Goal: Communication & Community: Answer question/provide support

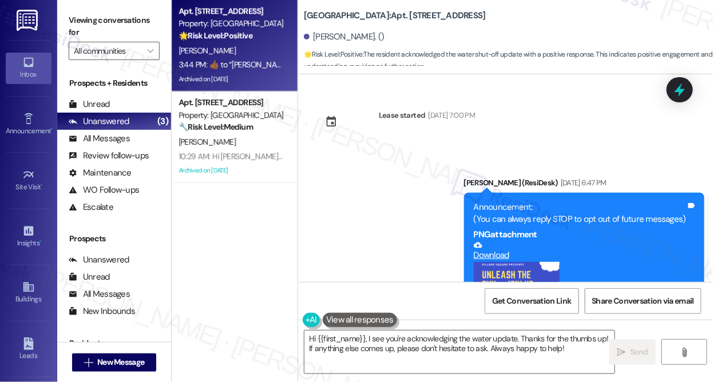
scroll to position [18428, 0]
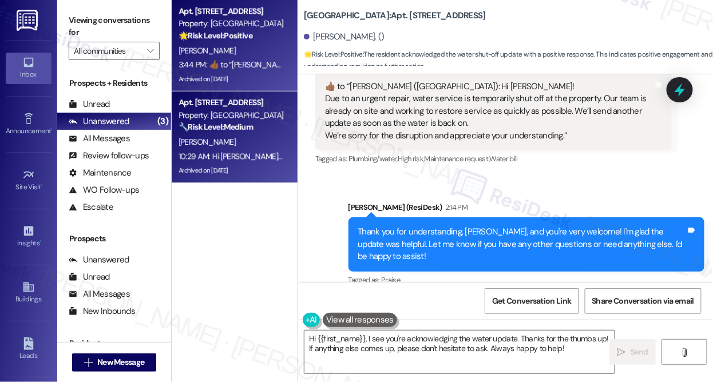
click at [252, 157] on div "10:29 AM: Hi [PERSON_NAME]! Due to an urgent repair, water service is temporari…" at bounding box center [700, 156] width 1043 height 10
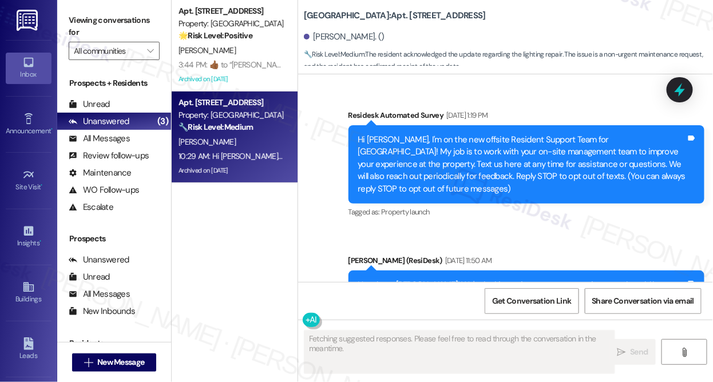
type textarea "Fetching suggested responses. Please feel free to read through the conversation…"
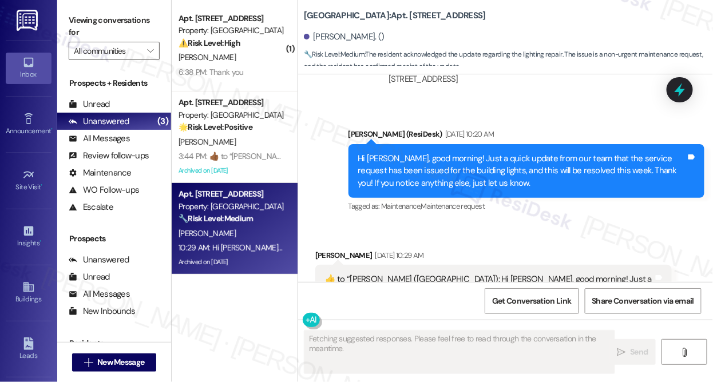
scroll to position [28832, 0]
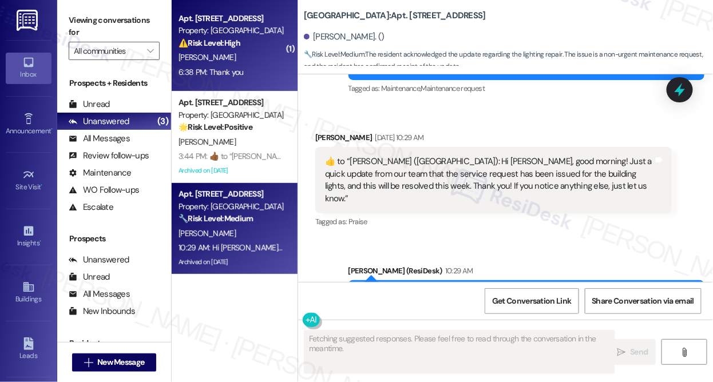
click at [256, 86] on div "Apt. 1015B, [STREET_ADDRESS] Property: [GEOGRAPHIC_DATA] ⚠️ Risk Level: High Th…" at bounding box center [235, 46] width 126 height 92
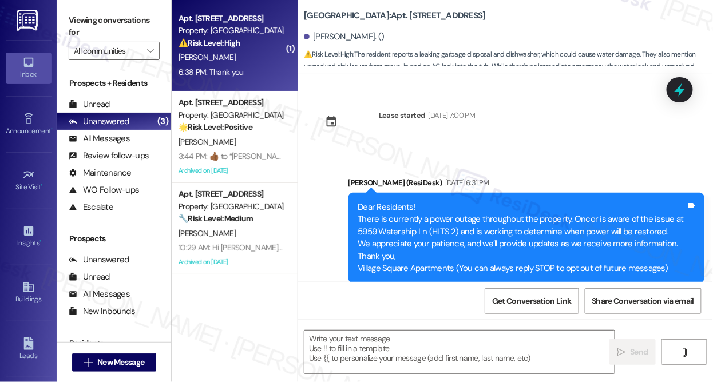
scroll to position [8948, 0]
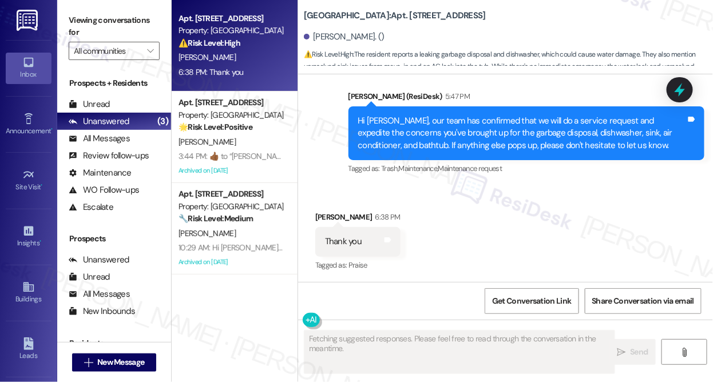
click at [431, 113] on div "Hi [PERSON_NAME], our team has confirmed that we will do a service request and …" at bounding box center [527, 133] width 357 height 54
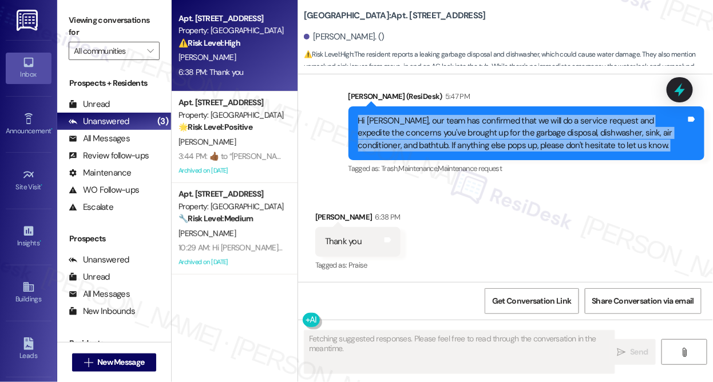
click at [431, 113] on div "Hi [PERSON_NAME], our team has confirmed that we will do a service request and …" at bounding box center [527, 133] width 357 height 54
click at [537, 141] on div "Hi [PERSON_NAME], our team has confirmed that we will do a service request and …" at bounding box center [522, 133] width 328 height 37
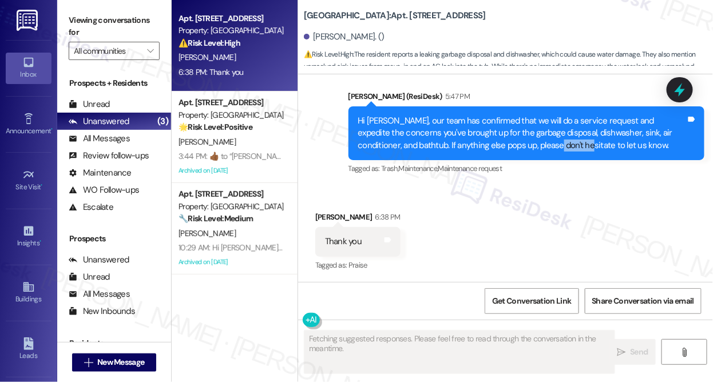
click at [537, 141] on div "Hi [PERSON_NAME], our team has confirmed that we will do a service request and …" at bounding box center [522, 133] width 328 height 37
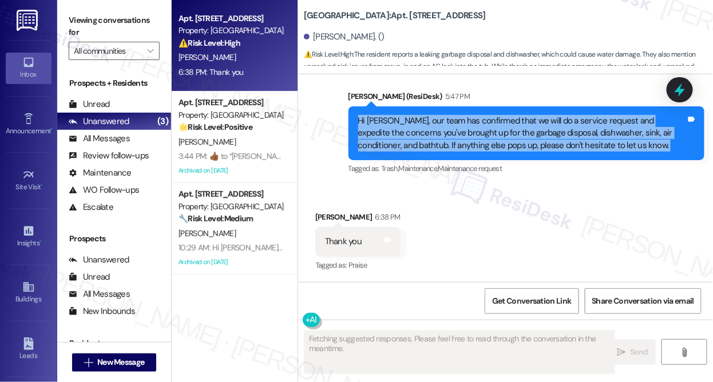
click at [537, 141] on div "Hi [PERSON_NAME], our team has confirmed that we will do a service request and …" at bounding box center [522, 133] width 328 height 37
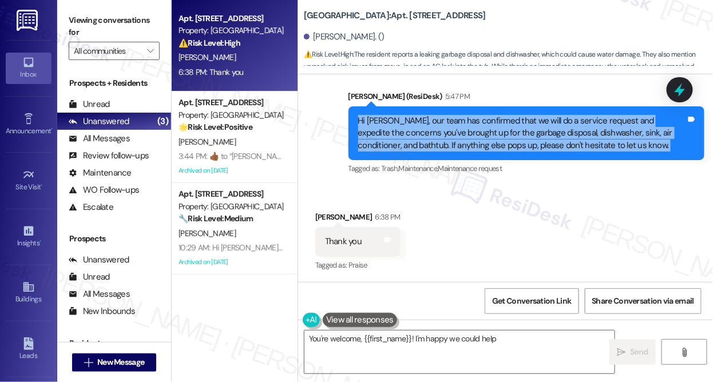
click at [428, 136] on div "Hi [PERSON_NAME], our team has confirmed that we will do a service request and …" at bounding box center [522, 133] width 328 height 37
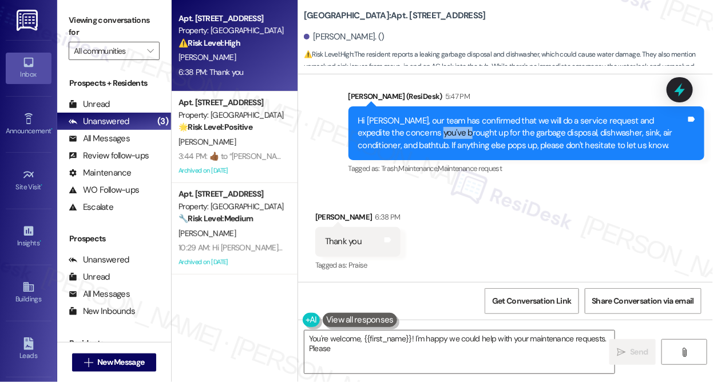
click at [428, 136] on div "Hi [PERSON_NAME], our team has confirmed that we will do a service request and …" at bounding box center [522, 133] width 328 height 37
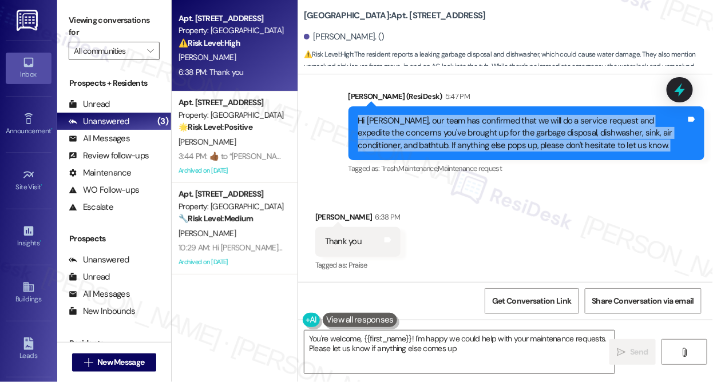
click at [428, 136] on div "Hi [PERSON_NAME], our team has confirmed that we will do a service request and …" at bounding box center [522, 133] width 328 height 37
click at [502, 126] on div "Hi [PERSON_NAME], our team has confirmed that we will do a service request and …" at bounding box center [522, 133] width 328 height 37
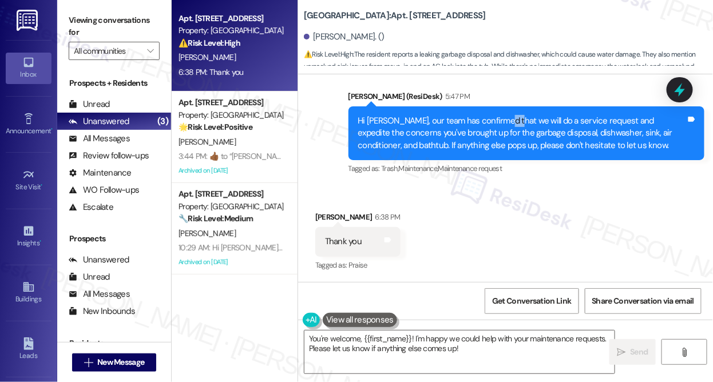
click at [502, 126] on div "Hi [PERSON_NAME], our team has confirmed that we will do a service request and …" at bounding box center [522, 133] width 328 height 37
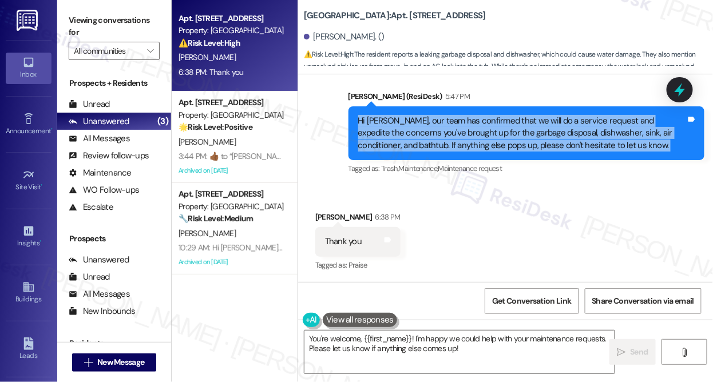
click at [502, 126] on div "Hi [PERSON_NAME], our team has confirmed that we will do a service request and …" at bounding box center [522, 133] width 328 height 37
click at [498, 126] on div "Hi [PERSON_NAME], our team has confirmed that we will do a service request and …" at bounding box center [522, 133] width 328 height 37
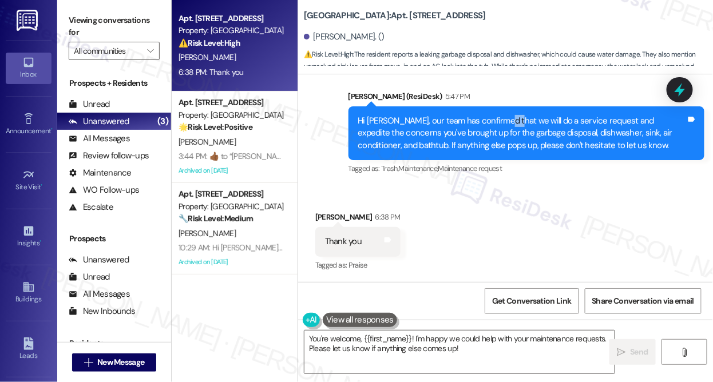
click at [498, 126] on div "Hi [PERSON_NAME], our team has confirmed that we will do a service request and …" at bounding box center [522, 133] width 328 height 37
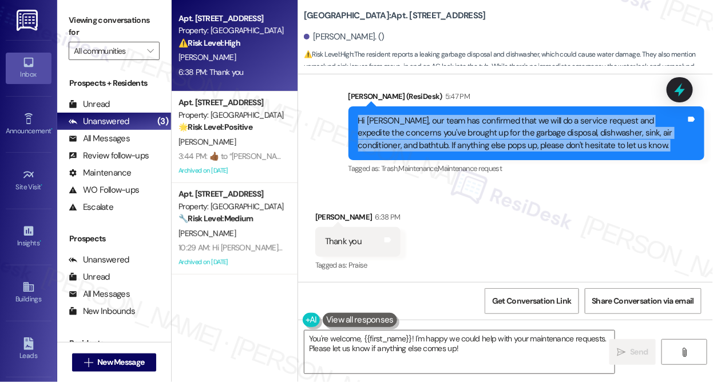
click at [498, 126] on div "Hi [PERSON_NAME], our team has confirmed that we will do a service request and …" at bounding box center [522, 133] width 328 height 37
click at [430, 144] on div "Hi [PERSON_NAME], our team has confirmed that we will do a service request and …" at bounding box center [522, 133] width 328 height 37
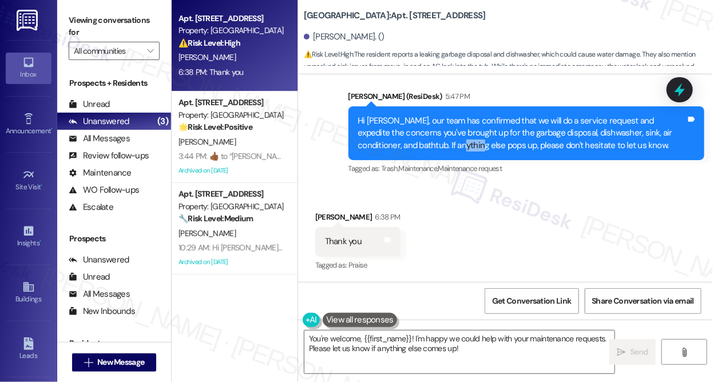
click at [430, 144] on div "Hi [PERSON_NAME], our team has confirmed that we will do a service request and …" at bounding box center [522, 133] width 328 height 37
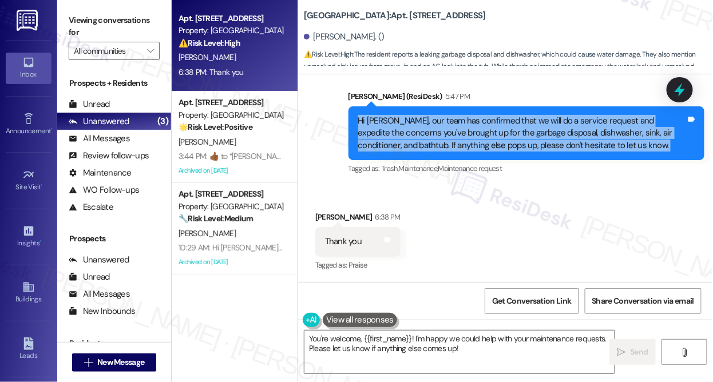
click at [430, 144] on div "Hi [PERSON_NAME], our team has confirmed that we will do a service request and …" at bounding box center [522, 133] width 328 height 37
click at [444, 339] on textarea "You're welcome, {{first_name}}! I'm happy we could help with your maintenance r…" at bounding box center [459, 352] width 310 height 43
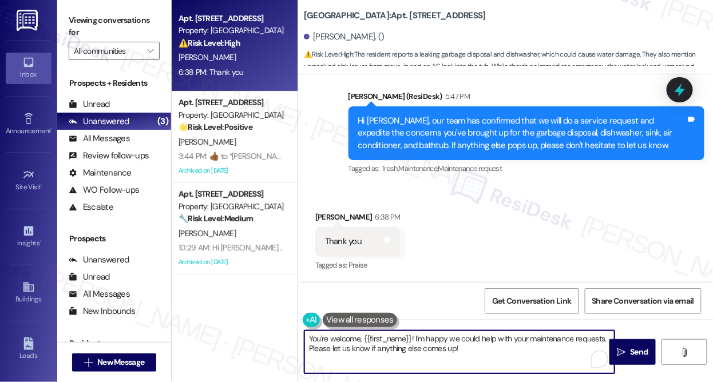
click at [444, 339] on textarea "You're welcome, {{first_name}}! I'm happy we could help with your maintenance r…" at bounding box center [459, 352] width 310 height 43
click at [477, 357] on textarea "You're welcome, {{first_name}}! I'm happy we could help with your maintenance r…" at bounding box center [459, 352] width 310 height 43
drag, startPoint x: 493, startPoint y: 354, endPoint x: 331, endPoint y: 338, distance: 162.7
click at [331, 338] on textarea "You're welcome, {{first_name}}! I'm happy we could help with your maintenance r…" at bounding box center [459, 352] width 310 height 43
click at [500, 341] on textarea "You're very welcome and have a wonderful weekend ahead!" at bounding box center [459, 352] width 310 height 43
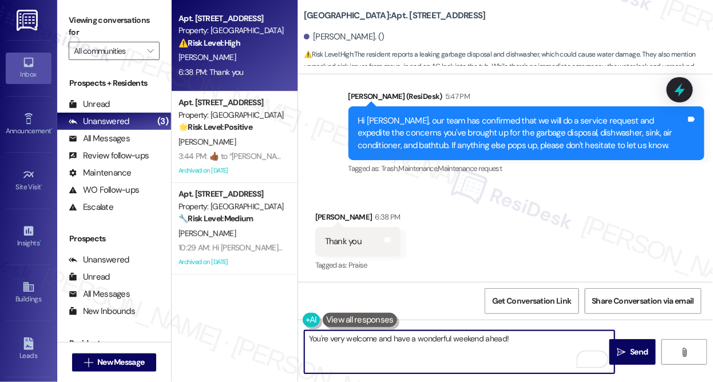
click at [547, 345] on textarea "You're very welcome and have a wonderful weekend ahead!" at bounding box center [459, 352] width 310 height 43
click at [517, 337] on textarea "You're very welcome and have a wonderful weekend ahead! 😅😊" at bounding box center [459, 352] width 310 height 43
type textarea "You're very welcome and have a wonderful weekend ahead! 😊"
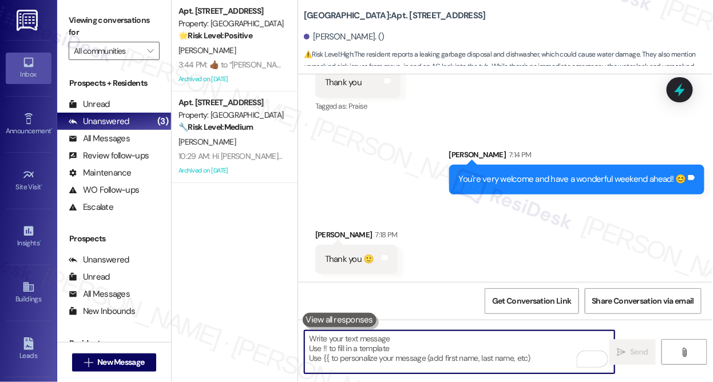
scroll to position [9108, 0]
click at [480, 191] on div "You're very welcome and have a wonderful weekend ahead! 😊 Tags and notes" at bounding box center [576, 178] width 255 height 29
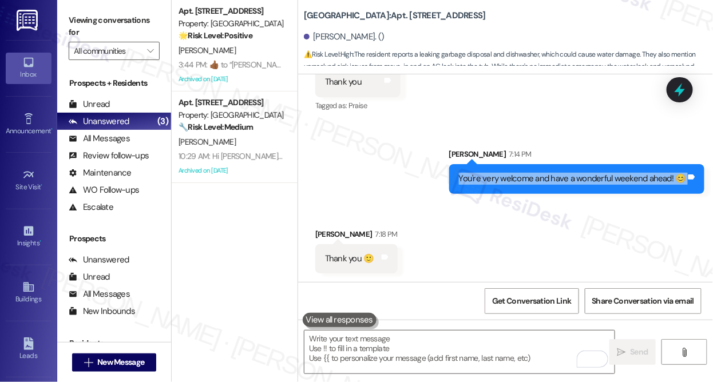
click at [480, 191] on div "You're very welcome and have a wonderful weekend ahead! 😊 Tags and notes" at bounding box center [576, 178] width 255 height 29
click at [381, 357] on textarea "To enrich screen reader interactions, please activate Accessibility in Grammarl…" at bounding box center [459, 352] width 310 height 43
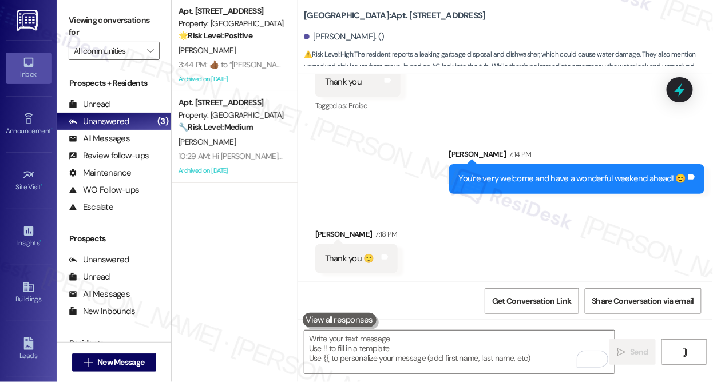
click at [469, 178] on div "You're very welcome and have a wonderful weekend ahead! 😊" at bounding box center [572, 179] width 227 height 12
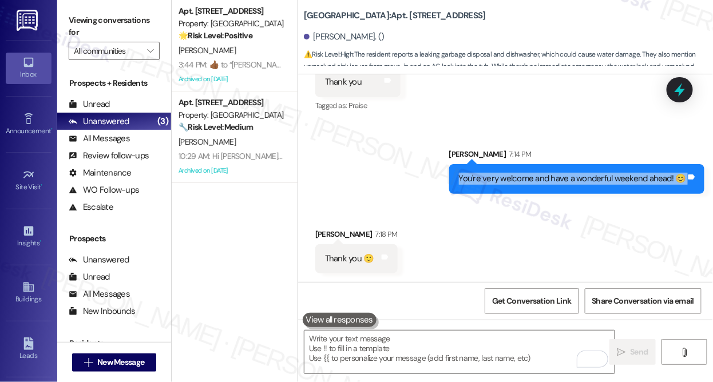
click at [469, 178] on div "You're very welcome and have a wonderful weekend ahead! 😊" at bounding box center [572, 179] width 227 height 12
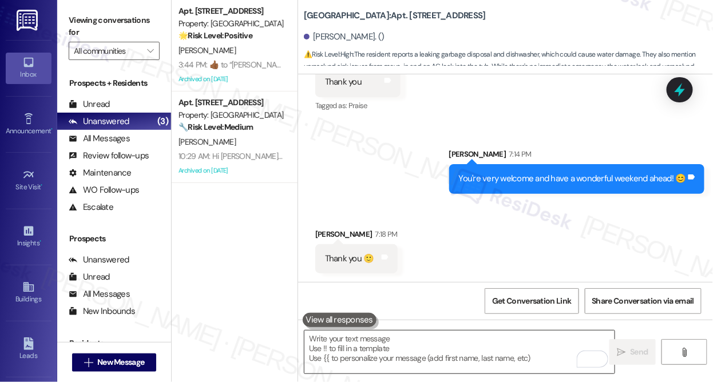
click at [401, 358] on textarea "To enrich screen reader interactions, please activate Accessibility in Grammarl…" at bounding box center [459, 352] width 310 height 43
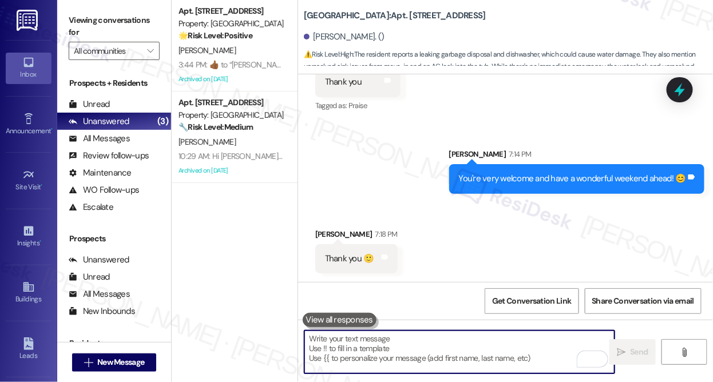
click at [501, 173] on div "You're very welcome and have a wonderful weekend ahead! 😊" at bounding box center [572, 179] width 227 height 12
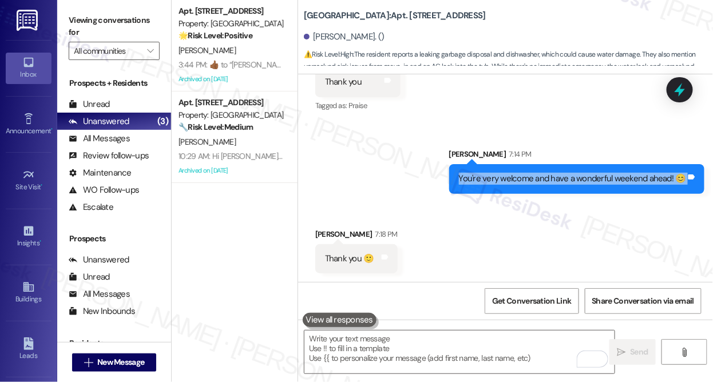
click at [501, 173] on div "You're very welcome and have a wonderful weekend ahead! 😊" at bounding box center [572, 179] width 227 height 12
click at [552, 174] on div "You're very welcome and have a wonderful weekend ahead! 😊" at bounding box center [572, 179] width 227 height 12
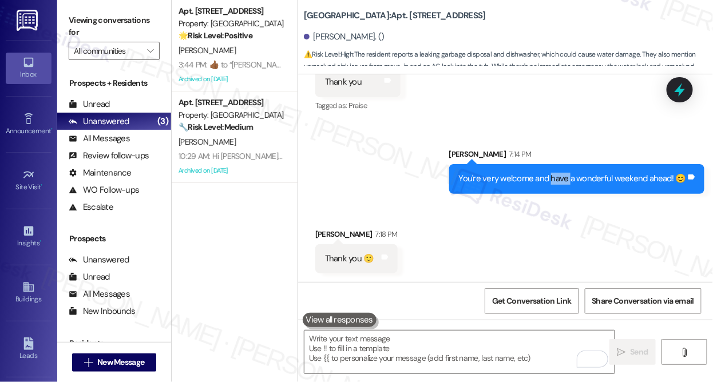
click at [552, 174] on div "You're very welcome and have a wonderful weekend ahead! 😊" at bounding box center [572, 179] width 227 height 12
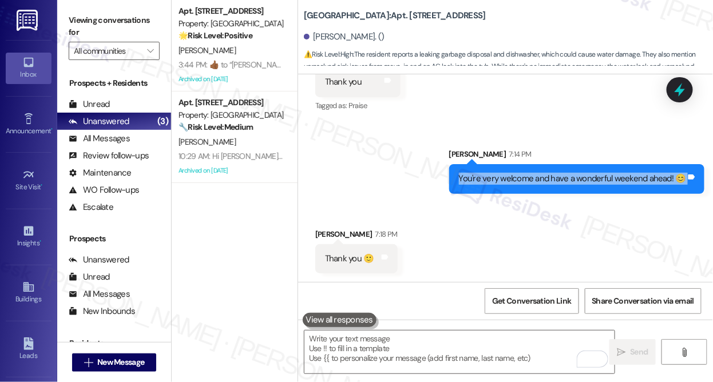
click at [552, 174] on div "You're very welcome and have a wonderful weekend ahead! 😊" at bounding box center [572, 179] width 227 height 12
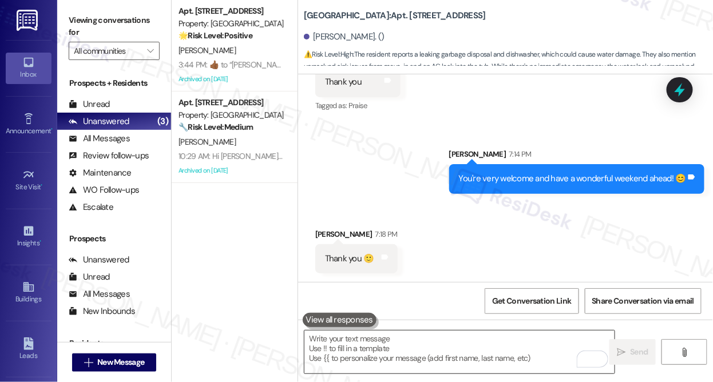
click at [456, 341] on textarea "To enrich screen reader interactions, please activate Accessibility in Grammarl…" at bounding box center [459, 352] width 310 height 43
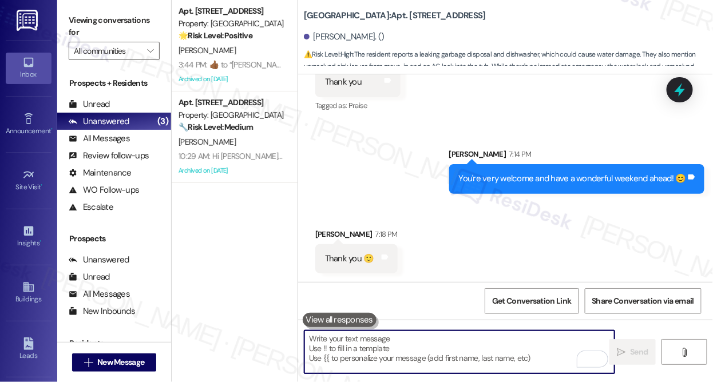
click at [384, 353] on textarea "To enrich screen reader interactions, please activate Accessibility in Grammarl…" at bounding box center [459, 352] width 310 height 43
click at [482, 175] on div "You're very welcome and have a wonderful weekend ahead! 😊" at bounding box center [572, 179] width 227 height 12
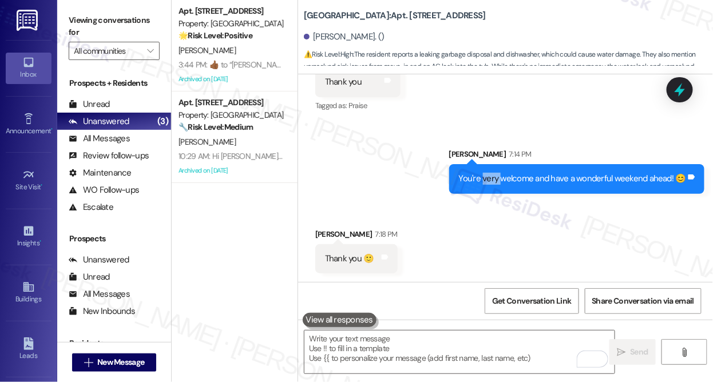
click at [482, 175] on div "You're very welcome and have a wonderful weekend ahead! 😊" at bounding box center [572, 179] width 227 height 12
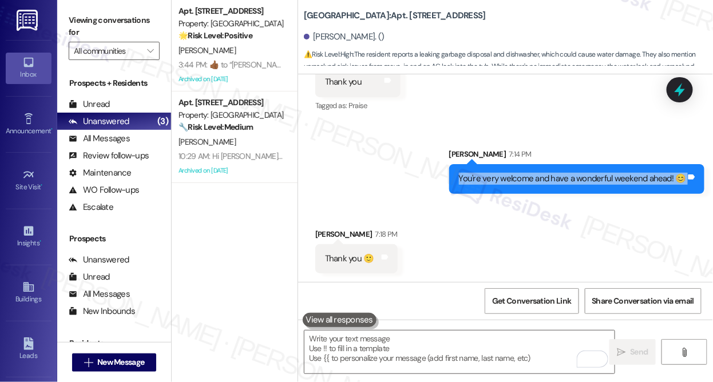
click at [482, 175] on div "You're very welcome and have a wonderful weekend ahead! 😊" at bounding box center [572, 179] width 227 height 12
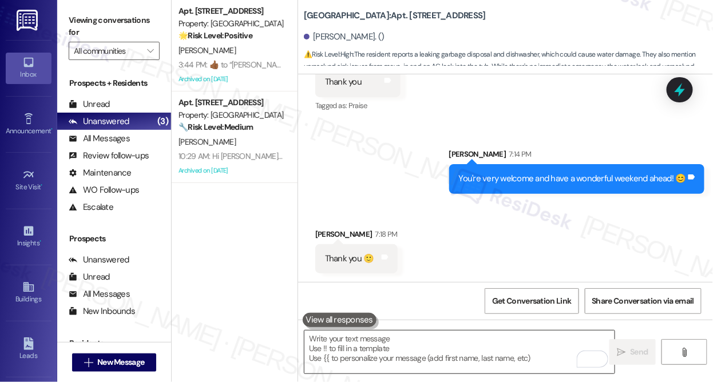
click at [362, 347] on textarea "To enrich screen reader interactions, please activate Accessibility in Grammarl…" at bounding box center [459, 352] width 310 height 43
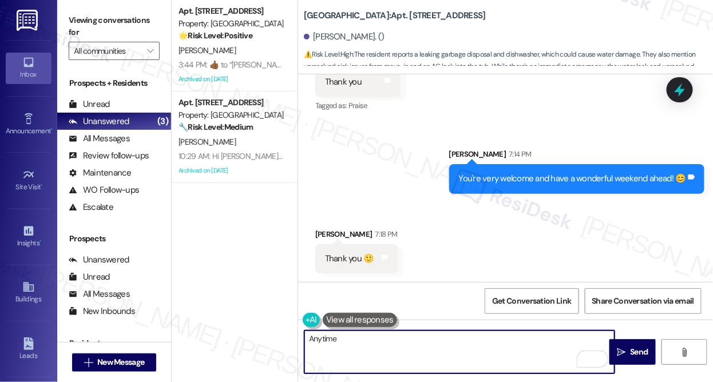
type textarea "Anytime"
click at [357, 345] on textarea "Anytime" at bounding box center [459, 352] width 310 height 43
drag, startPoint x: 358, startPoint y: 346, endPoint x: 287, endPoint y: 337, distance: 71.0
click at [287, 337] on div "Apt. 527, [STREET_ADDRESS] Property: [GEOGRAPHIC_DATA] 🌟 Risk Level: Positive T…" at bounding box center [442, 191] width 541 height 382
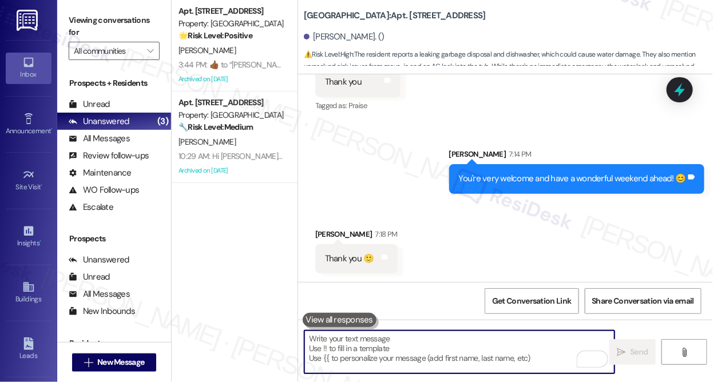
click at [413, 352] on textarea "To enrich screen reader interactions, please activate Accessibility in Grammarl…" at bounding box center [459, 352] width 310 height 43
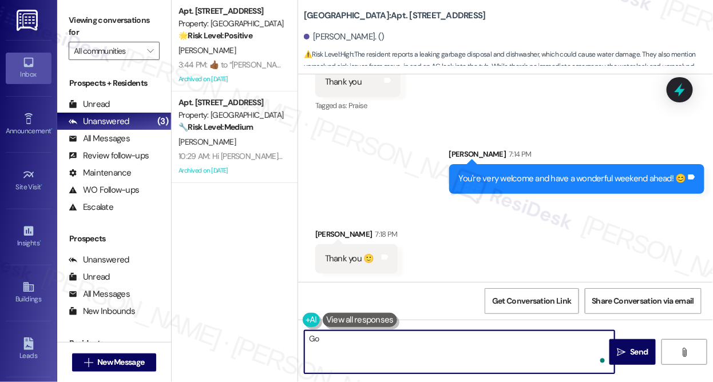
type textarea "G"
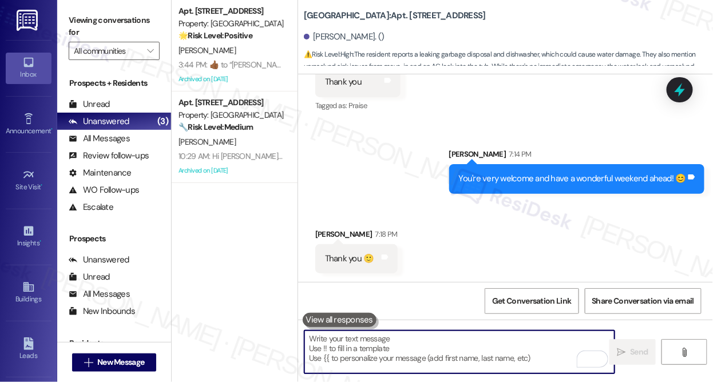
click at [338, 268] on div "Thank you 🙂 Tags and notes" at bounding box center [356, 258] width 82 height 29
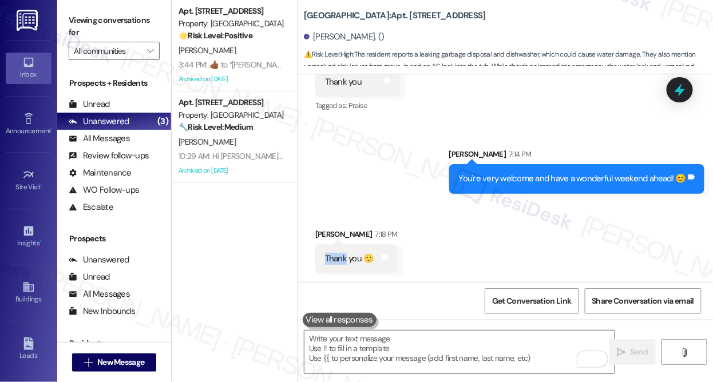
click at [338, 268] on div "Thank you 🙂 Tags and notes" at bounding box center [356, 258] width 82 height 29
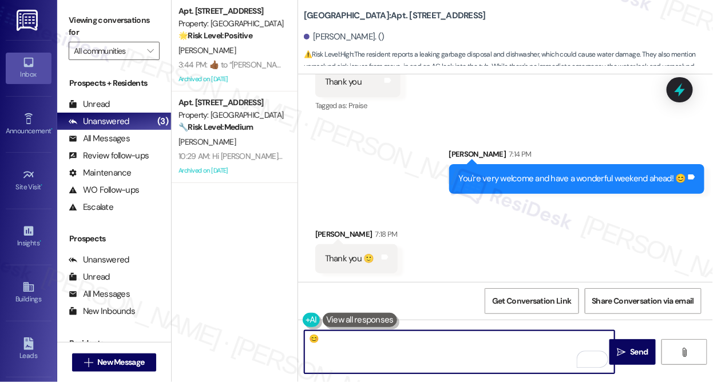
click at [312, 336] on textarea "😊" at bounding box center [459, 352] width 310 height 43
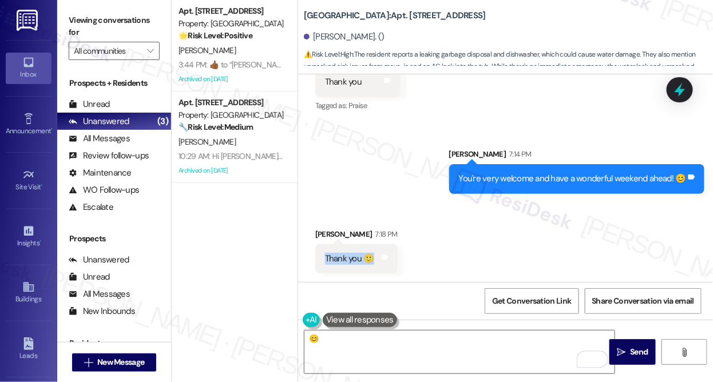
drag, startPoint x: 325, startPoint y: 257, endPoint x: 375, endPoint y: 257, distance: 49.8
click at [375, 257] on div "Thank you 🙂" at bounding box center [350, 259] width 52 height 12
copy div "Thank you 🙂"
click at [123, 13] on label "Viewing conversations for" at bounding box center [114, 26] width 91 height 30
click at [93, 15] on label "Viewing conversations for" at bounding box center [114, 26] width 91 height 30
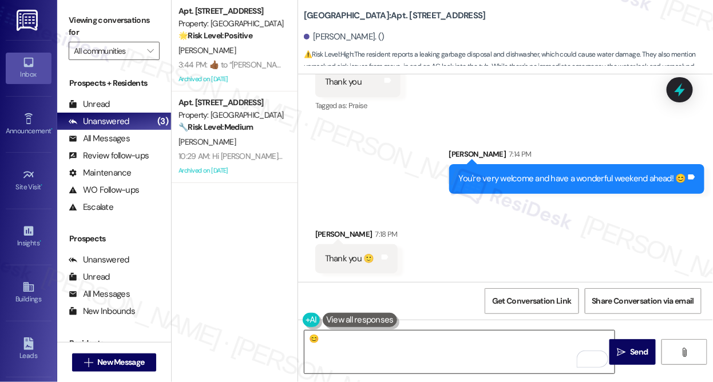
click at [340, 343] on textarea "😊" at bounding box center [459, 352] width 310 height 43
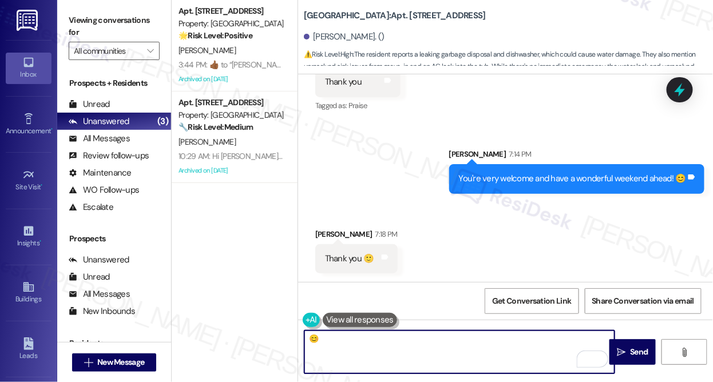
drag, startPoint x: 340, startPoint y: 343, endPoint x: 312, endPoint y: 341, distance: 28.1
click at [312, 341] on textarea "😊" at bounding box center [459, 352] width 310 height 43
click at [311, 341] on textarea "😊" at bounding box center [459, 352] width 310 height 43
type textarea "😊"
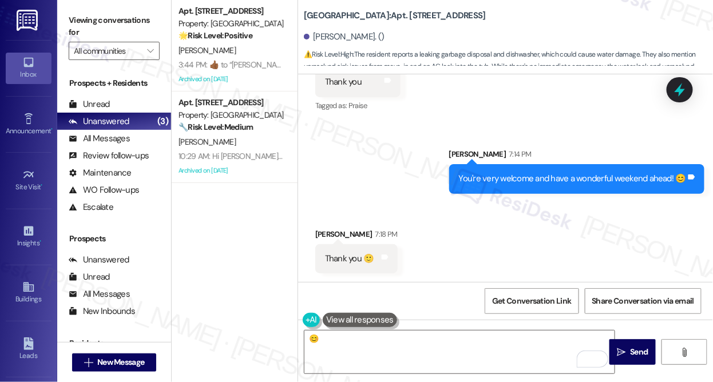
click at [125, 22] on label "Viewing conversations for" at bounding box center [114, 26] width 91 height 30
click at [133, 17] on label "Viewing conversations for" at bounding box center [114, 26] width 91 height 30
click at [117, 37] on label "Viewing conversations for" at bounding box center [114, 26] width 91 height 30
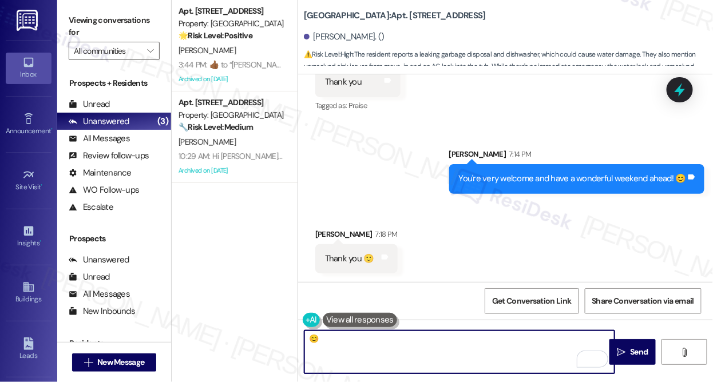
click at [361, 344] on textarea "😊" at bounding box center [459, 352] width 310 height 43
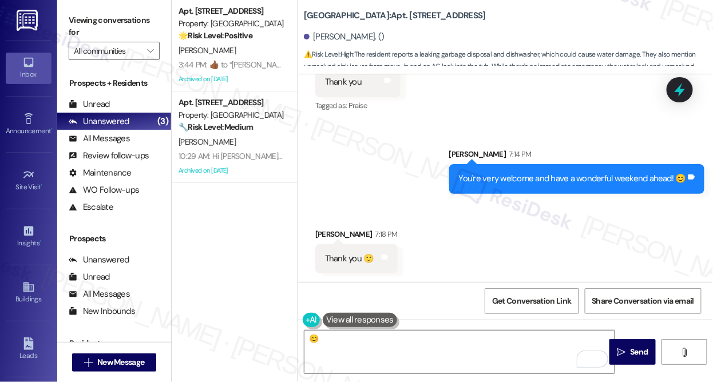
click at [120, 25] on label "Viewing conversations for" at bounding box center [114, 26] width 91 height 30
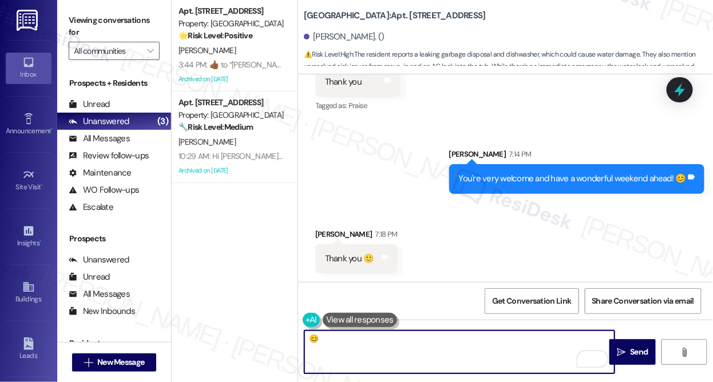
drag, startPoint x: 348, startPoint y: 345, endPoint x: 283, endPoint y: 343, distance: 65.3
click at [283, 343] on div "Apt. 527, [STREET_ADDRESS] Property: [GEOGRAPHIC_DATA] 🌟 Risk Level: Positive T…" at bounding box center [442, 191] width 541 height 382
click at [339, 346] on textarea "😊" at bounding box center [459, 352] width 310 height 43
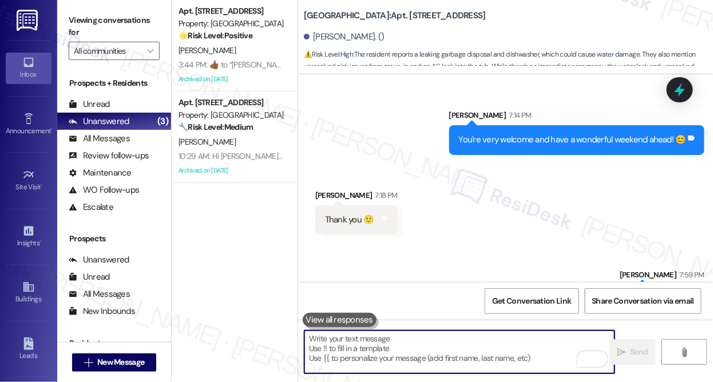
scroll to position [9188, 0]
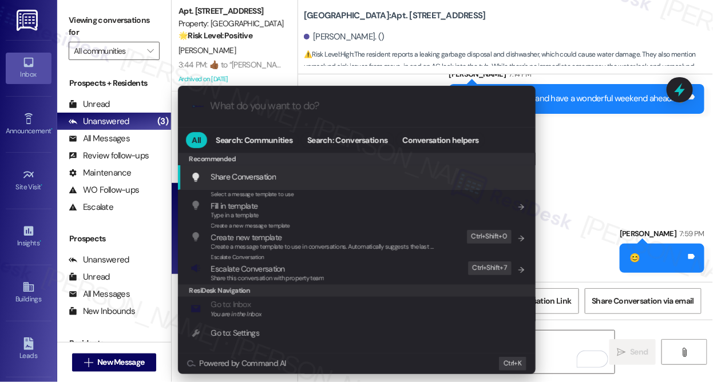
click at [368, 65] on div ".cls-1{fill:#0a055f;}.cls-2{fill:#0cc4c4;} resideskLogoBlueOrange All Search: C…" at bounding box center [356, 191] width 713 height 382
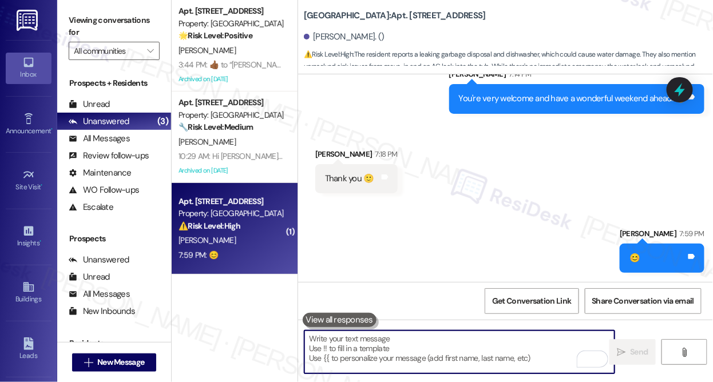
click at [438, 211] on div "Sent via SMS [PERSON_NAME] 7:59 PM 😊 Tags and notes" at bounding box center [505, 242] width 415 height 80
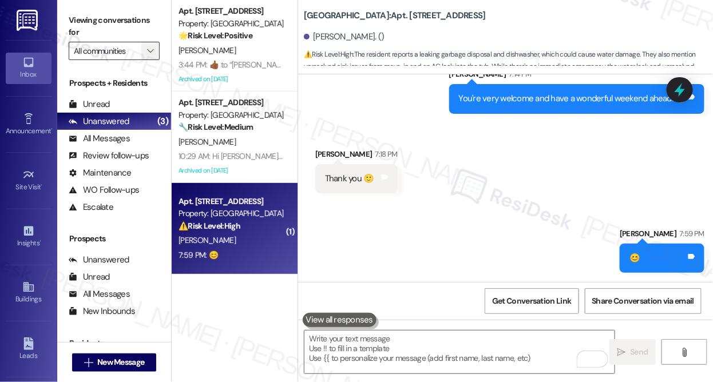
click at [148, 46] on icon "" at bounding box center [150, 50] width 6 height 9
